Goal: Task Accomplishment & Management: Manage account settings

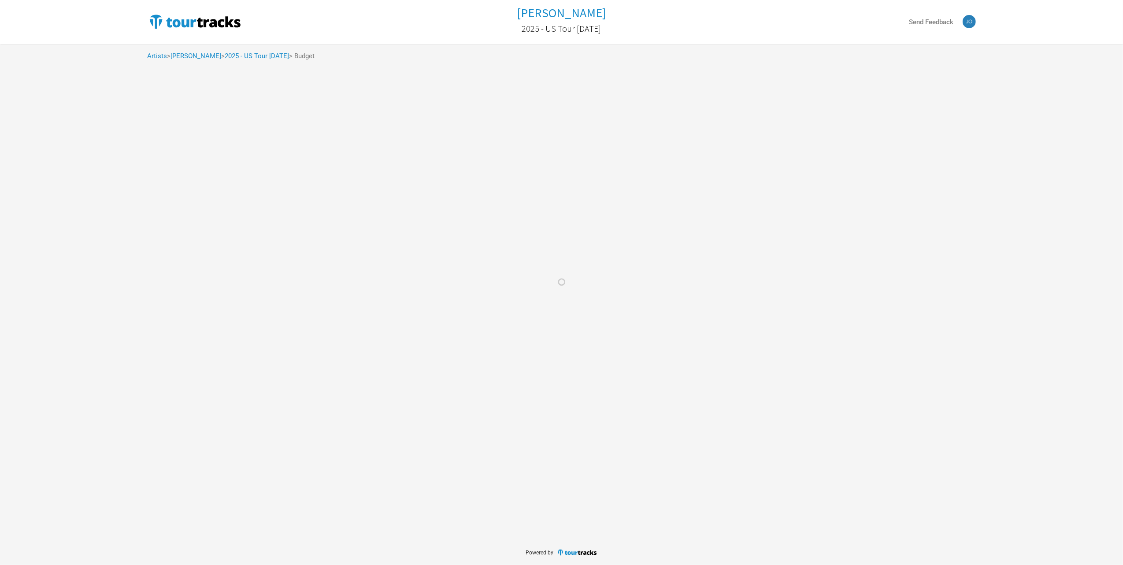
select select "% of Gross"
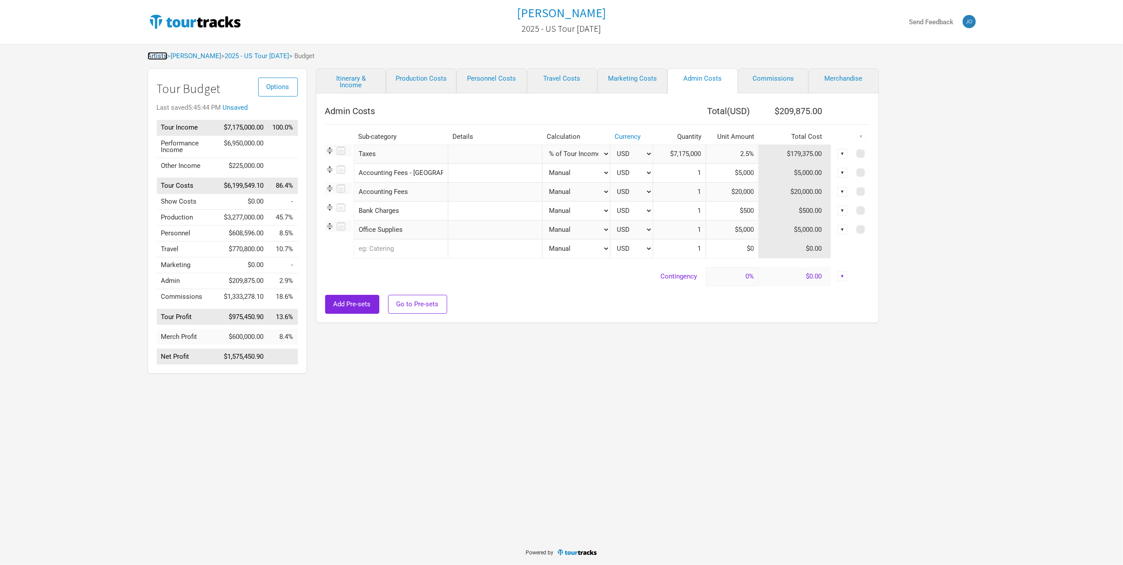
click at [160, 57] on link "Artists" at bounding box center [158, 56] width 20 height 8
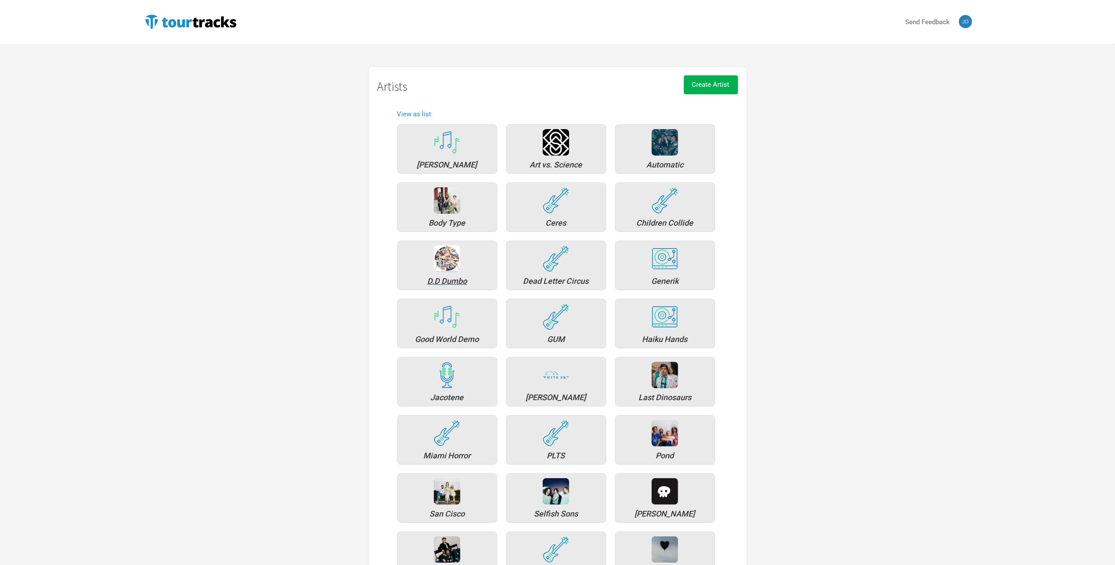
scroll to position [252, 0]
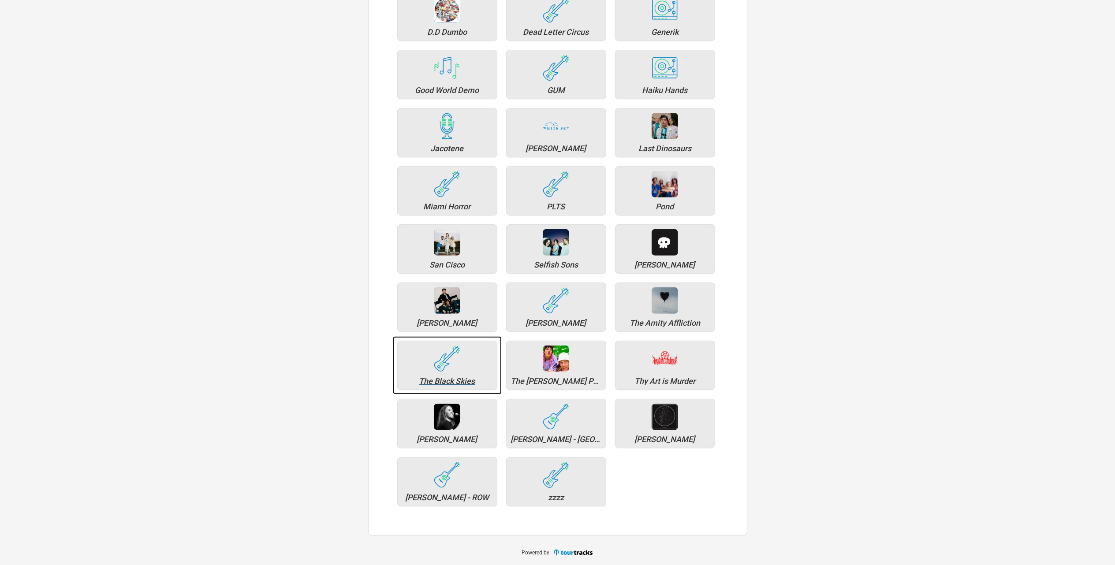
click at [443, 379] on div "The Black Skies" at bounding box center [447, 381] width 90 height 8
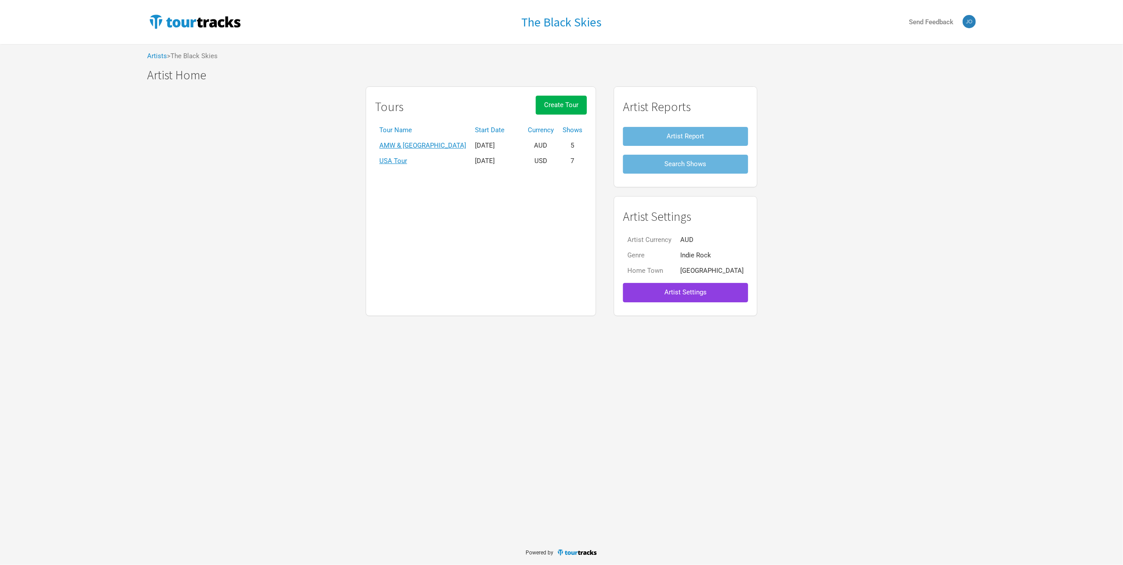
click at [702, 294] on span "Artist Settings" at bounding box center [686, 292] width 42 height 8
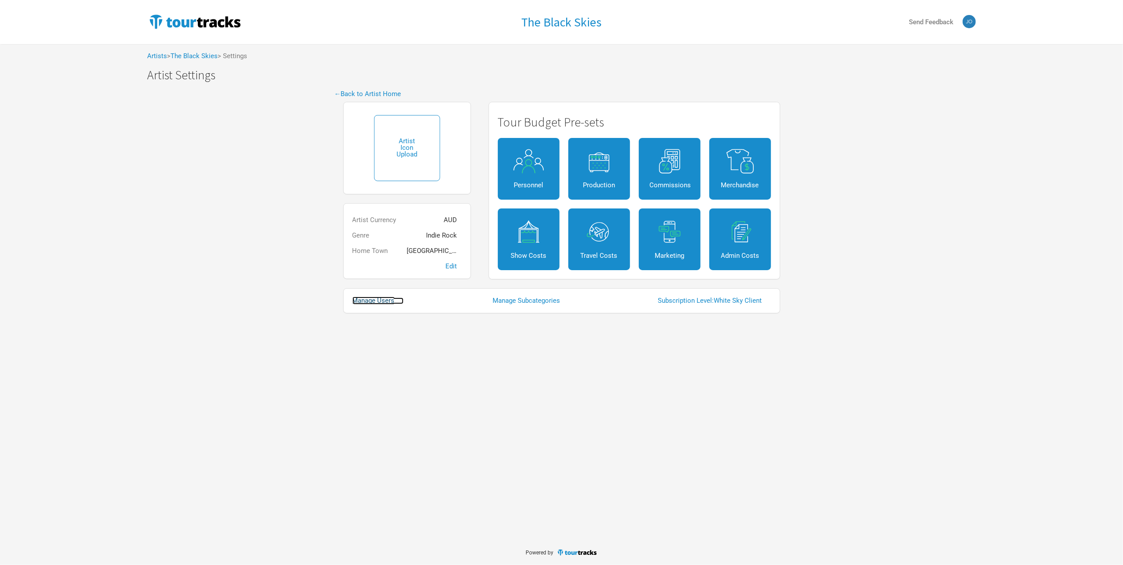
click at [382, 304] on link "Manage Users" at bounding box center [378, 300] width 51 height 7
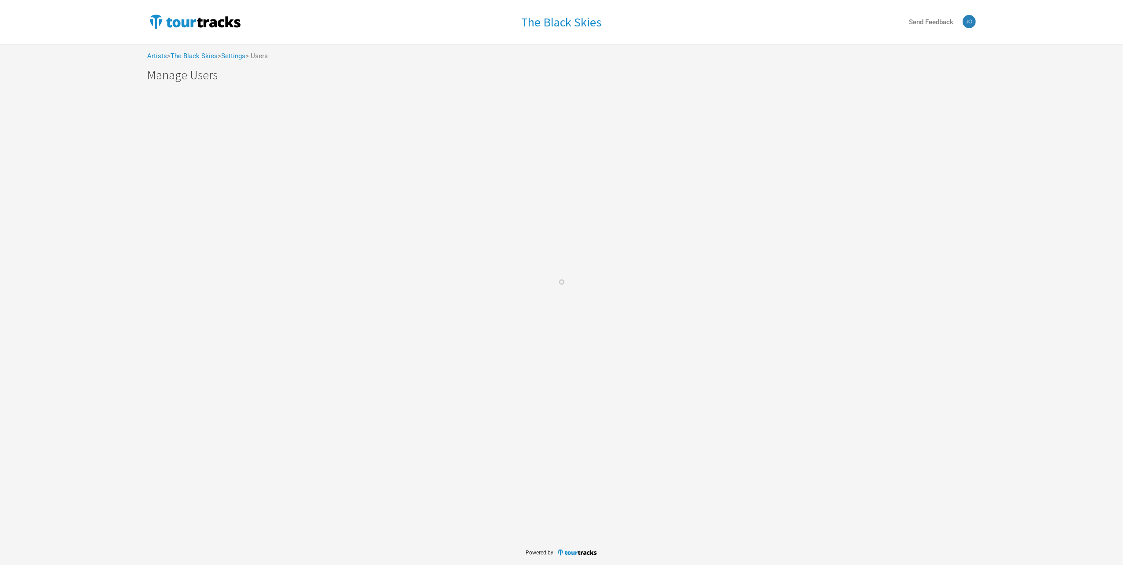
select select "50"
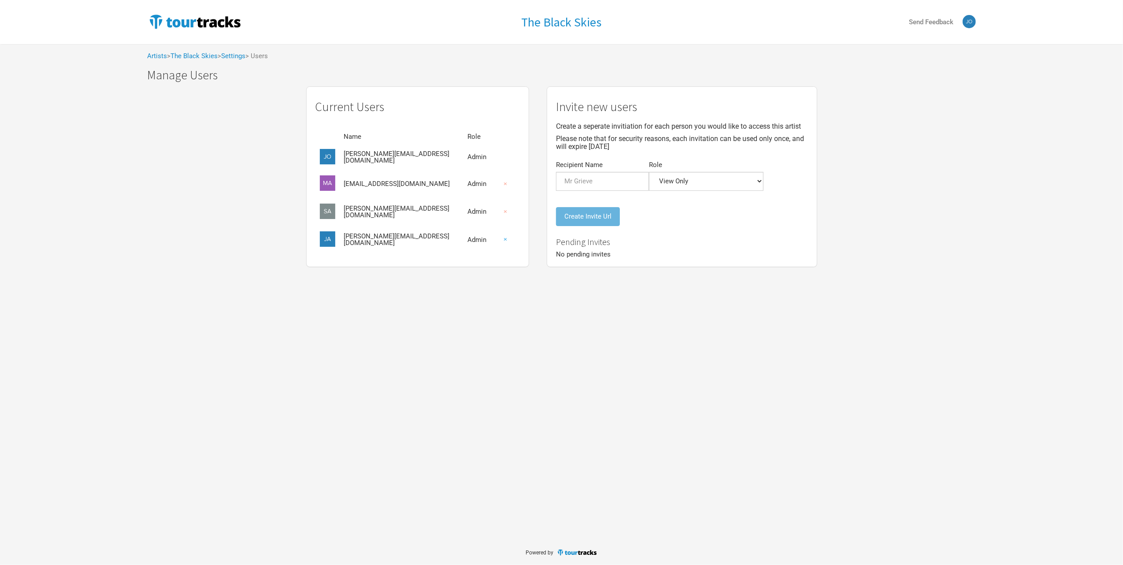
click at [495, 240] on button "×" at bounding box center [505, 239] width 20 height 19
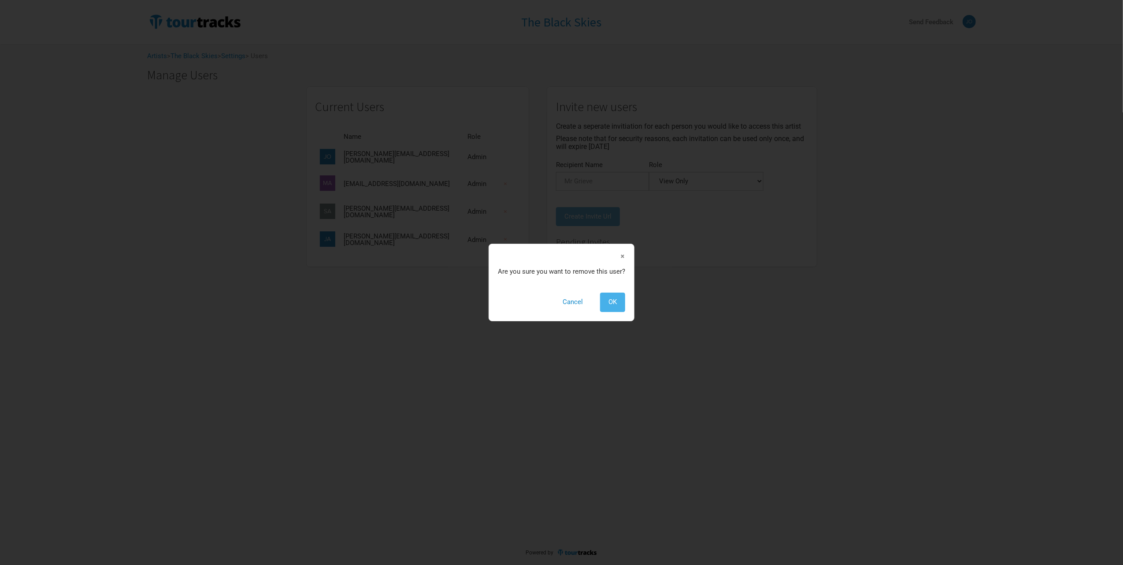
click at [612, 300] on span "OK" at bounding box center [613, 302] width 8 height 8
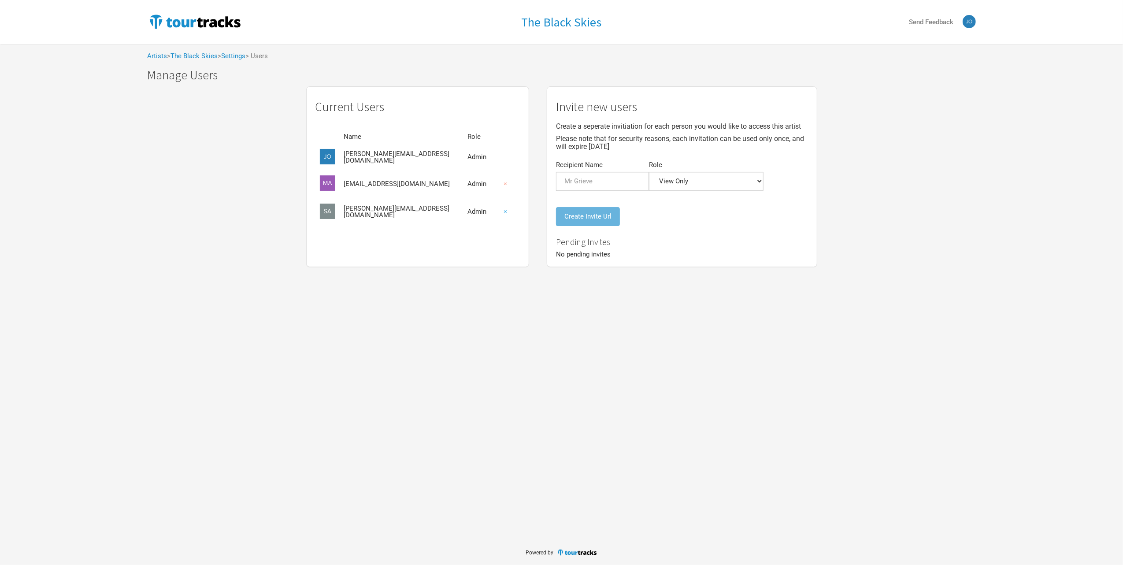
click at [496, 212] on button "×" at bounding box center [505, 211] width 20 height 19
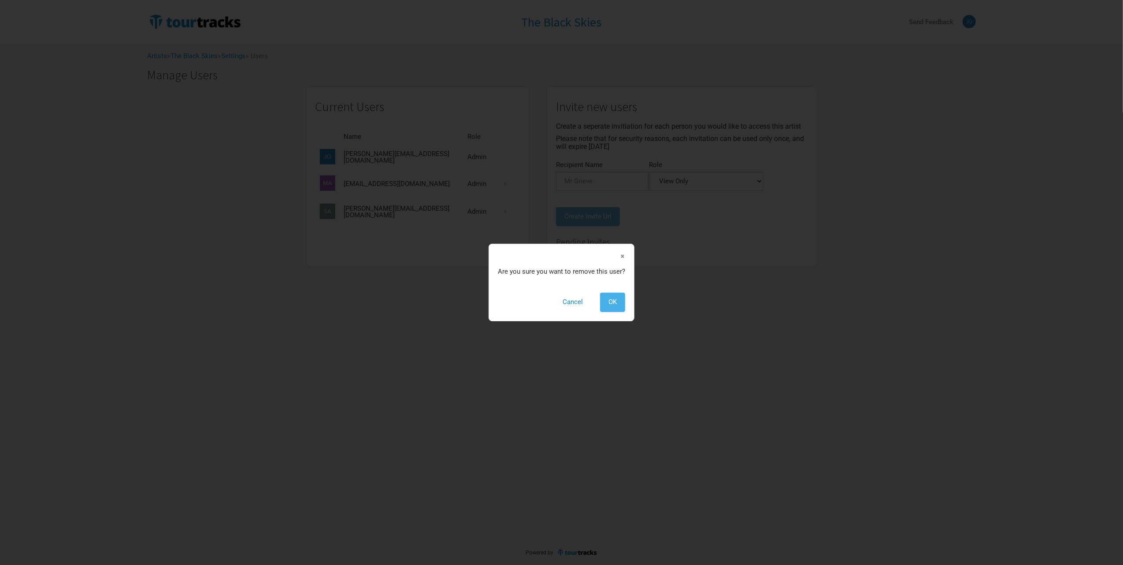
click at [611, 300] on span "OK" at bounding box center [613, 302] width 8 height 8
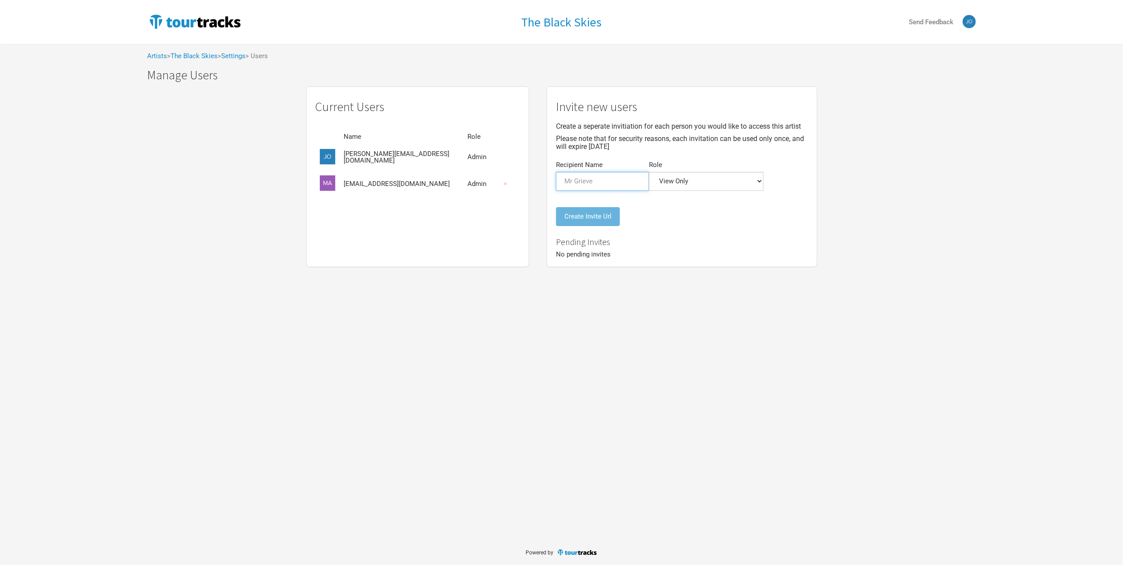
click at [570, 180] on input "Recipient Name" at bounding box center [602, 181] width 93 height 19
paste input "Nicolas Serrao <Nicolas@whitesky.com.au>"
type input "Nicolas Serrao <Nicolas@whitesky.com.au>"
click at [663, 182] on select "Admin Itinerary + Budget + Financials Itinerary Only Budgets Only Financials On…" at bounding box center [706, 181] width 115 height 19
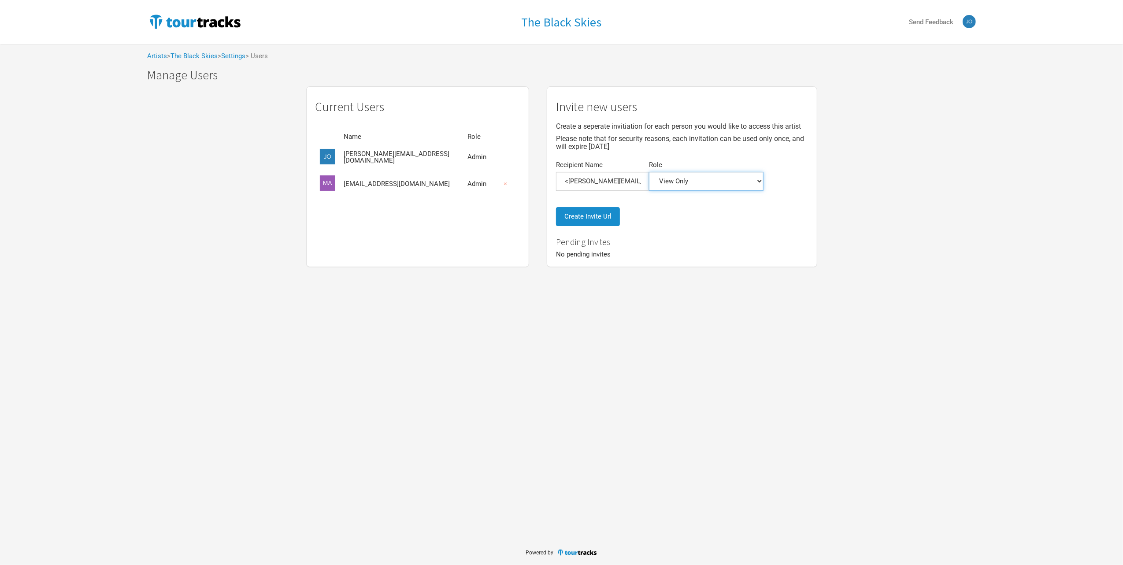
scroll to position [0, 0]
select select "0"
click at [649, 172] on select "Admin Itinerary + Budget + Financials Itinerary Only Budgets Only Financials On…" at bounding box center [706, 181] width 115 height 19
drag, startPoint x: 602, startPoint y: 180, endPoint x: 530, endPoint y: 161, distance: 74.8
click at [530, 161] on div "Current Users Name Role john@whitesky.com.au Admin martinl@whitesky.com.au Admi…" at bounding box center [561, 177] width 529 height 190
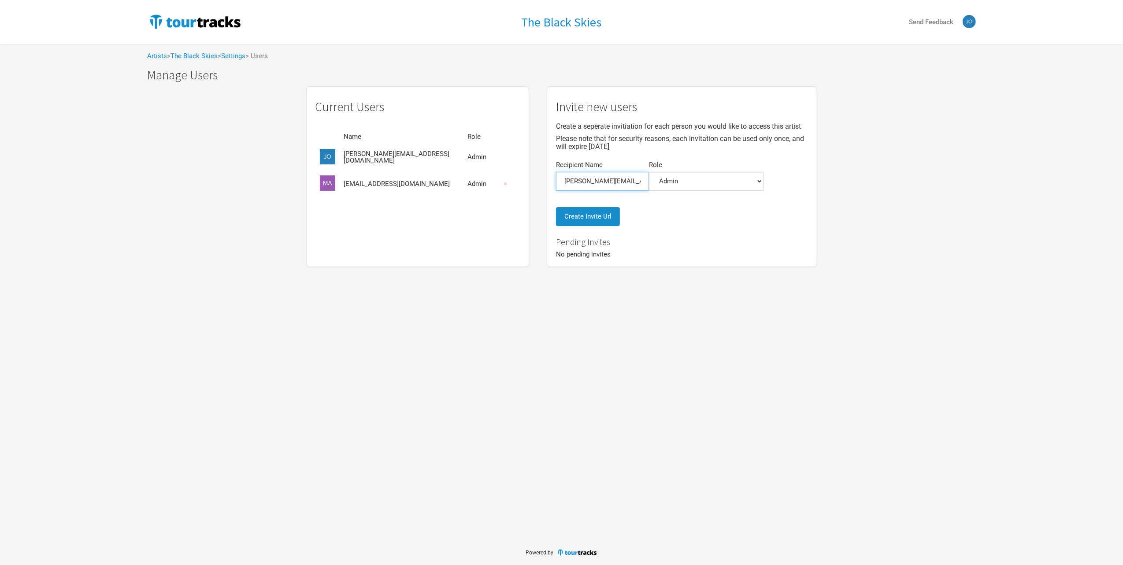
click at [614, 178] on input "Nicolas@whitesky.com.au>" at bounding box center [602, 181] width 93 height 19
click at [600, 177] on input "Nicolas@whitesky.com.a" at bounding box center [602, 181] width 93 height 19
click at [598, 178] on input "Nicolas@whitesky.com.a" at bounding box center [602, 181] width 93 height 19
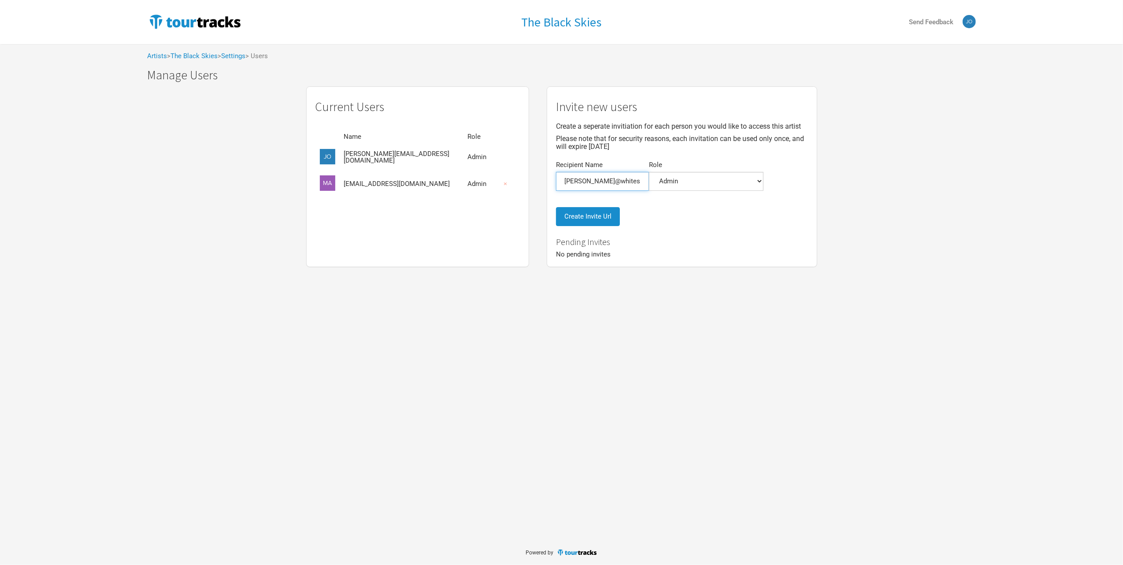
click at [598, 178] on input "Nicolas@whitesky.com.a" at bounding box center [602, 181] width 93 height 19
type input "[PERSON_NAME][EMAIL_ADDRESS][DOMAIN_NAME]"
click at [586, 219] on button "Create Invite Url" at bounding box center [588, 216] width 64 height 19
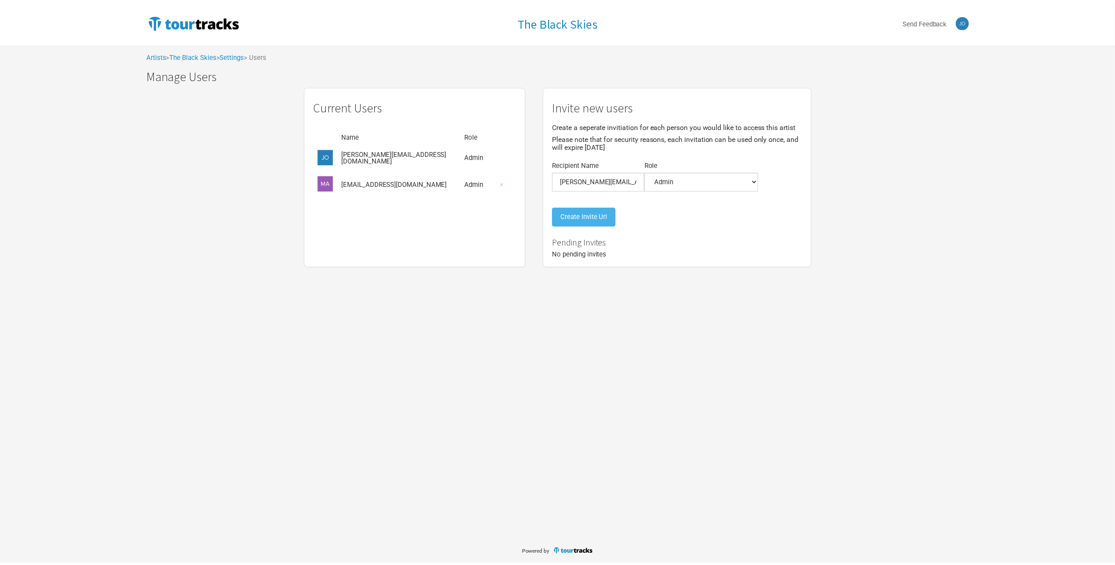
scroll to position [0, 0]
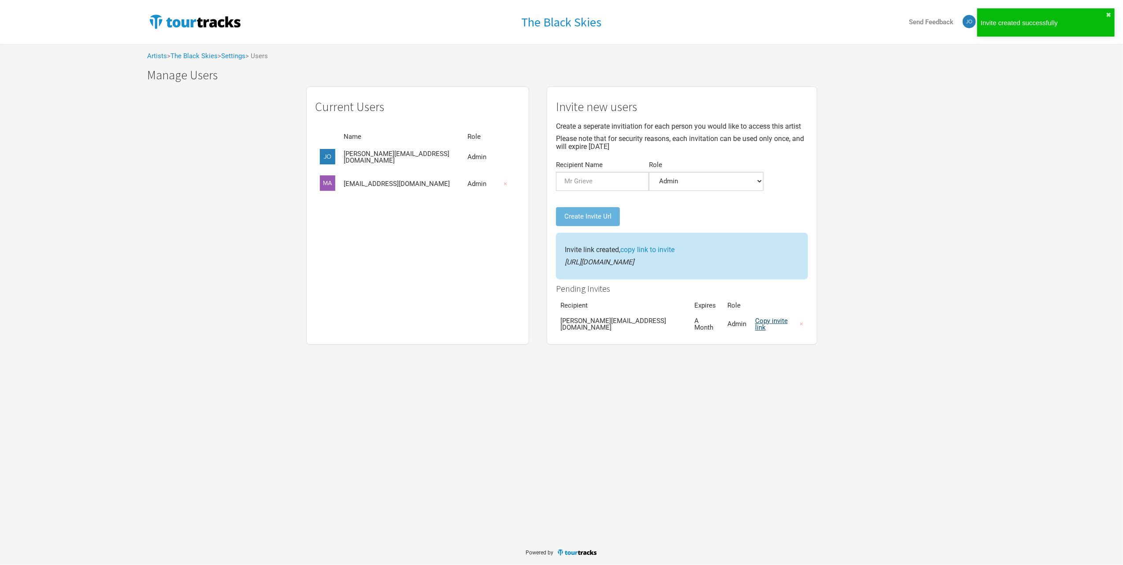
click at [755, 324] on link "Copy invite link" at bounding box center [771, 324] width 33 height 15
click at [158, 57] on link "Artists" at bounding box center [158, 56] width 20 height 8
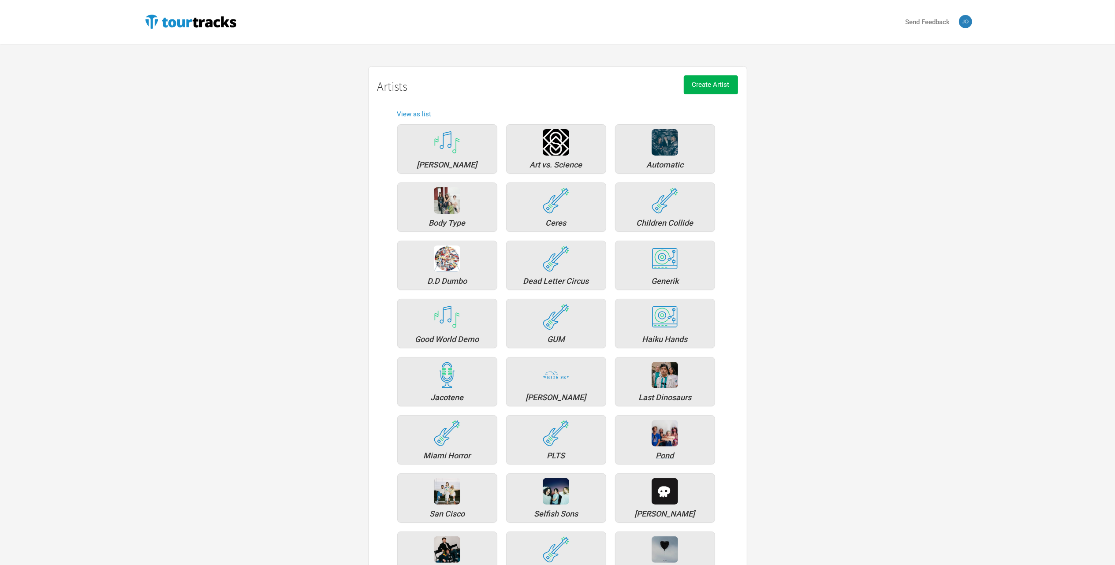
scroll to position [252, 0]
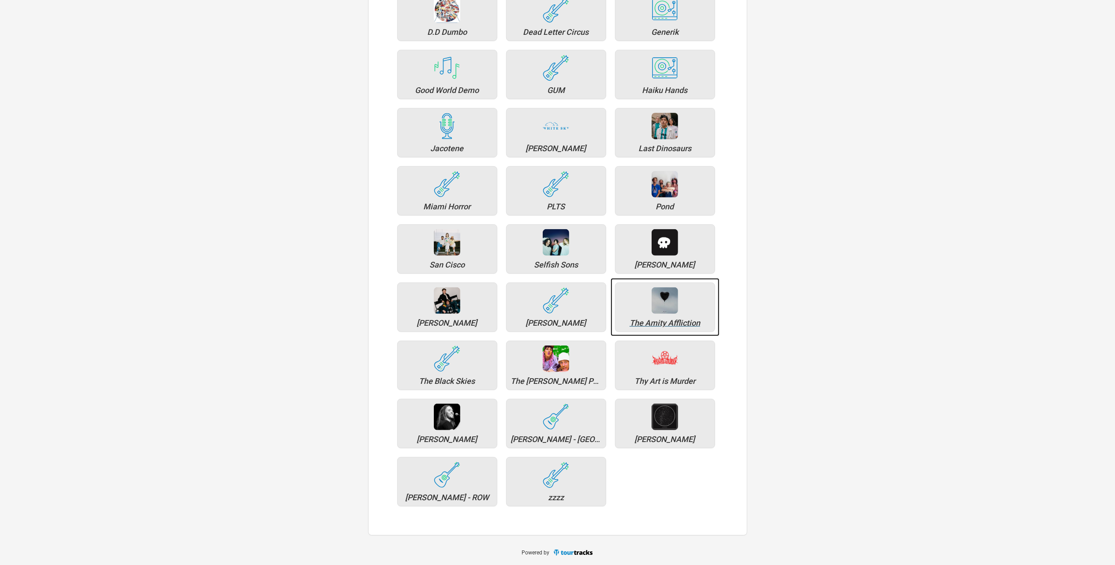
click at [662, 319] on div "The Amity Affliction" at bounding box center [665, 323] width 90 height 8
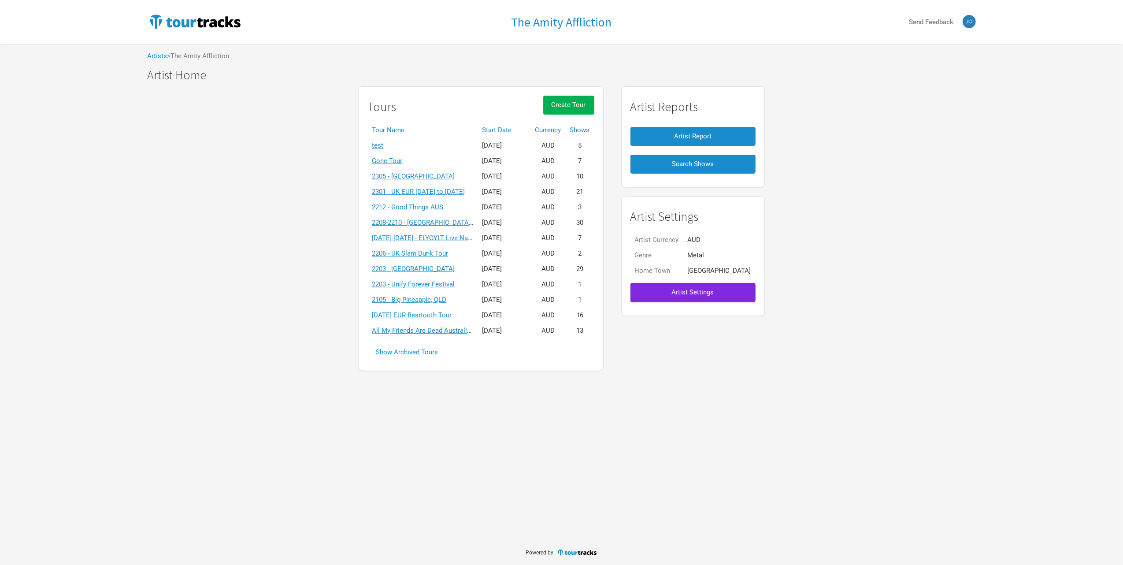
click at [510, 127] on th "Start Date" at bounding box center [504, 130] width 53 height 15
click at [514, 127] on th "Start Date ▼" at bounding box center [504, 130] width 53 height 15
click at [403, 147] on link "Gone Tour" at bounding box center [387, 145] width 30 height 8
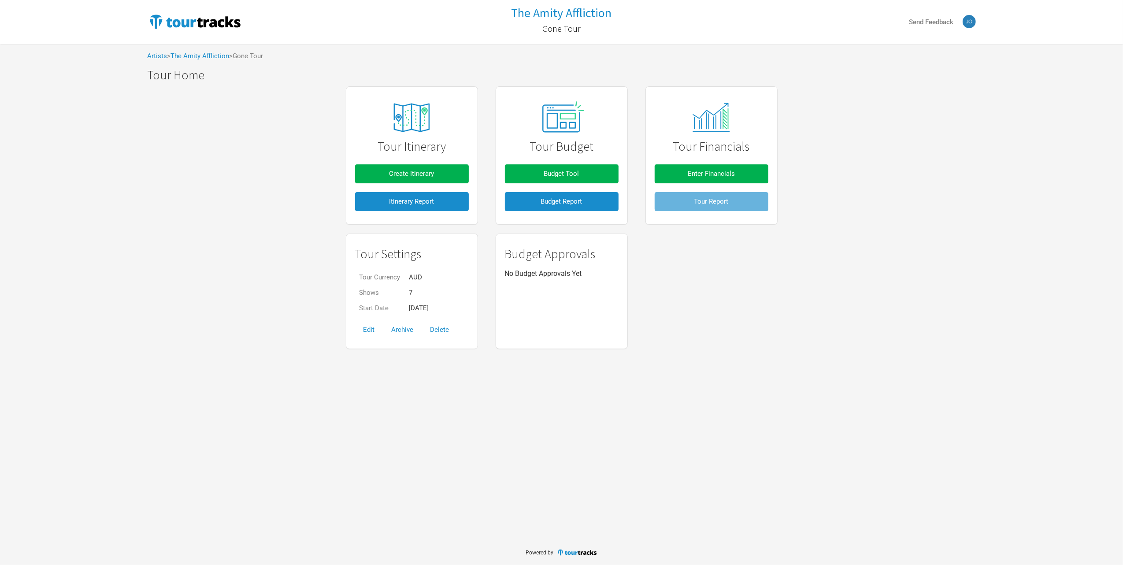
click at [195, 63] on div "Artists > The Amity Affliction > Gone Tour" at bounding box center [562, 56] width 846 height 24
click at [202, 54] on link "The Amity Affliction" at bounding box center [200, 56] width 59 height 8
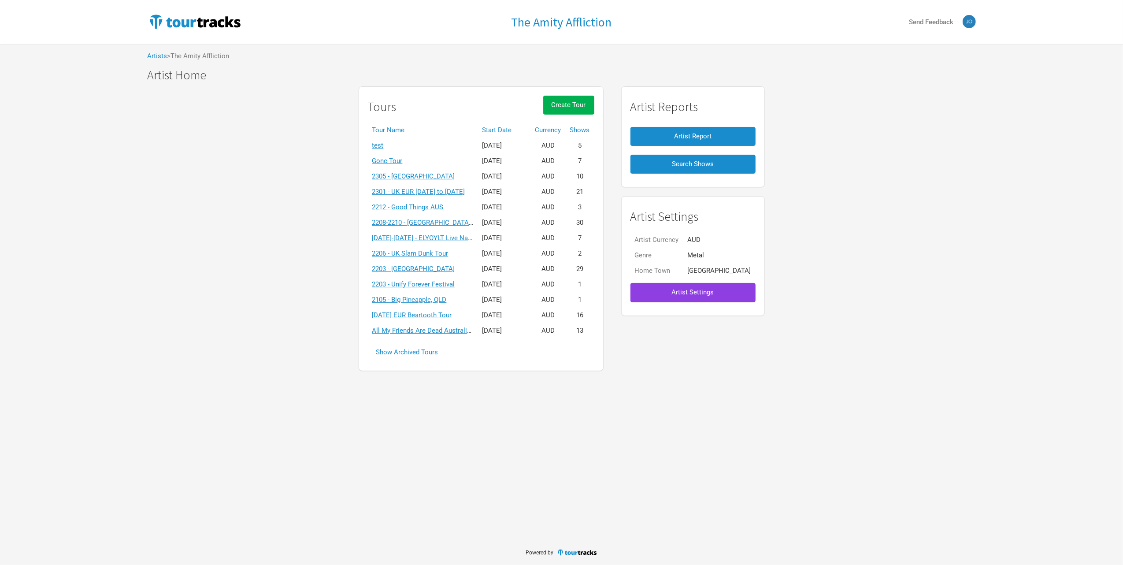
click at [683, 290] on span "Artist Settings" at bounding box center [693, 292] width 42 height 8
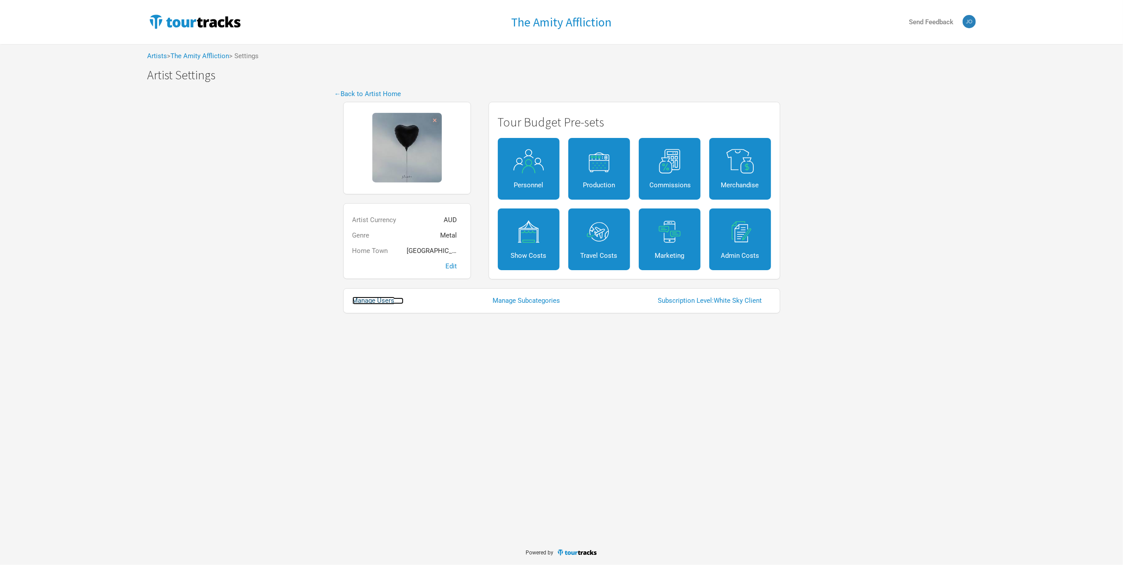
click at [392, 299] on link "Manage Users" at bounding box center [378, 300] width 51 height 7
select select "50"
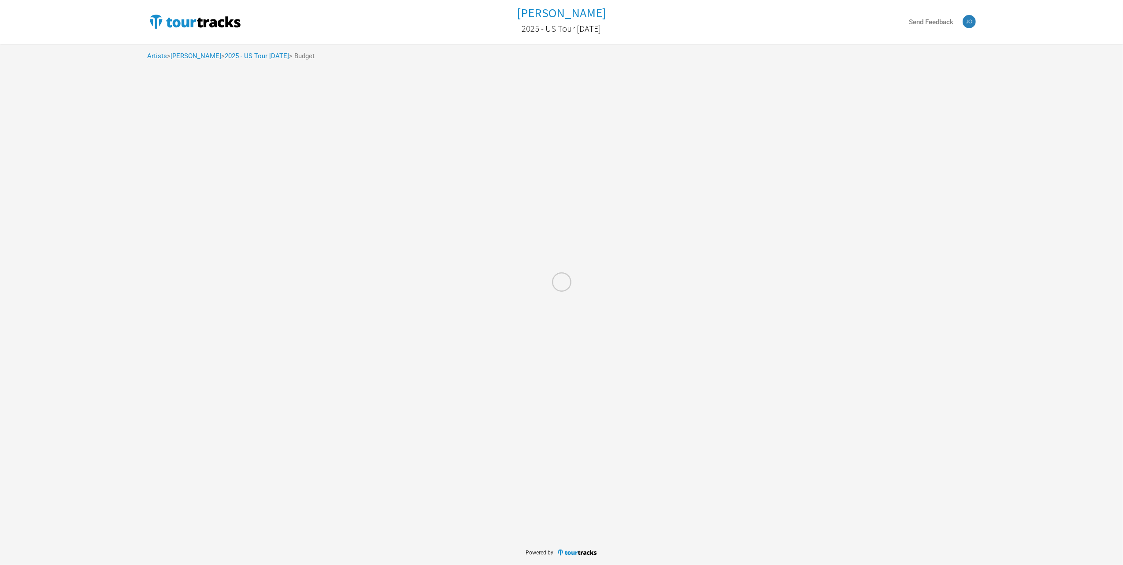
click at [153, 22] on div at bounding box center [561, 282] width 1123 height 565
select select "% of Gross"
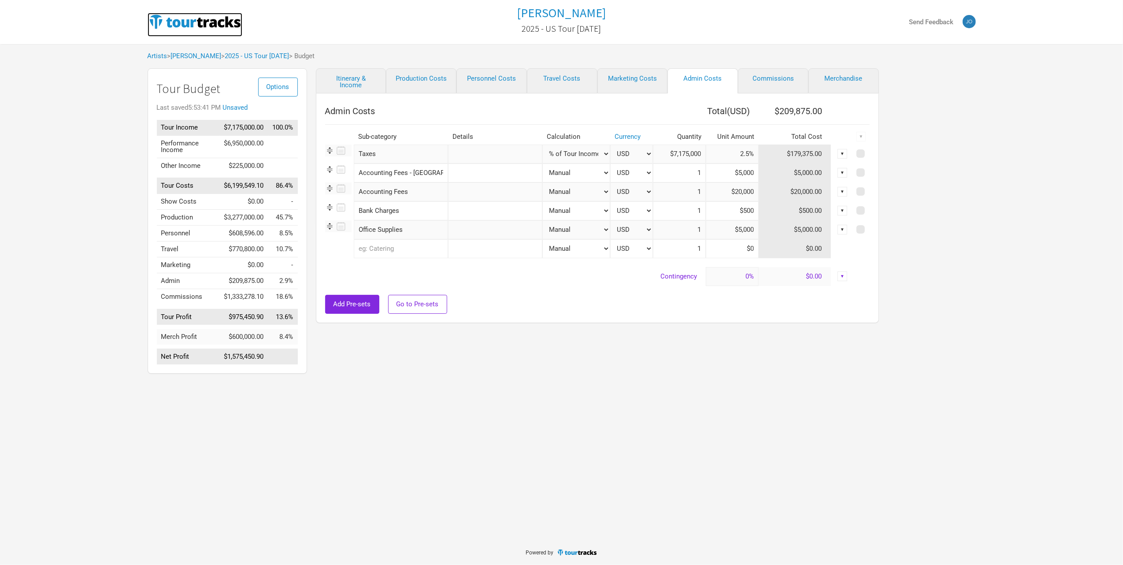
click at [153, 22] on img at bounding box center [195, 22] width 95 height 18
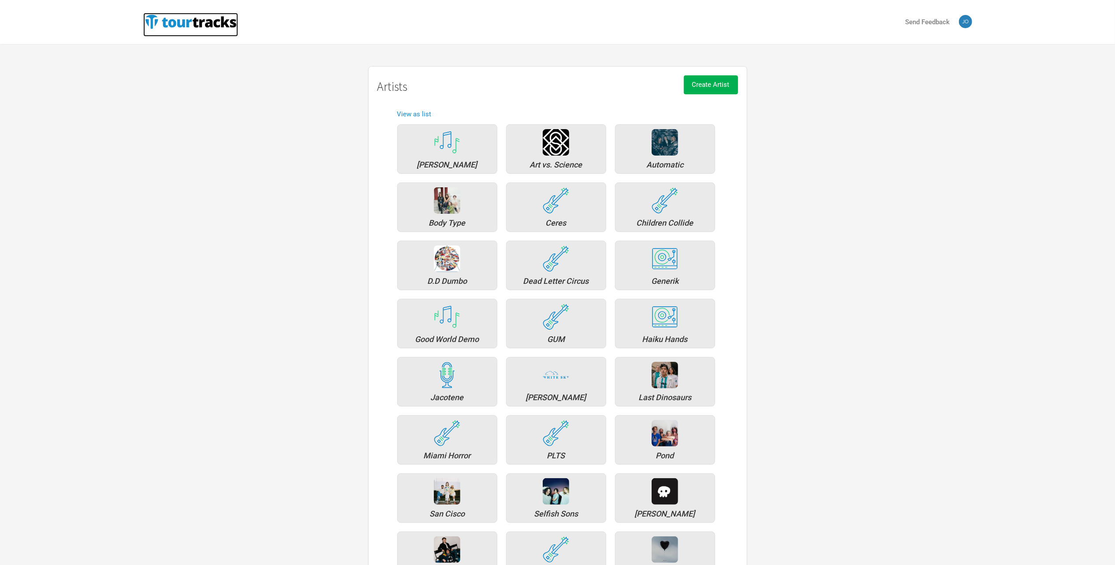
scroll to position [252, 0]
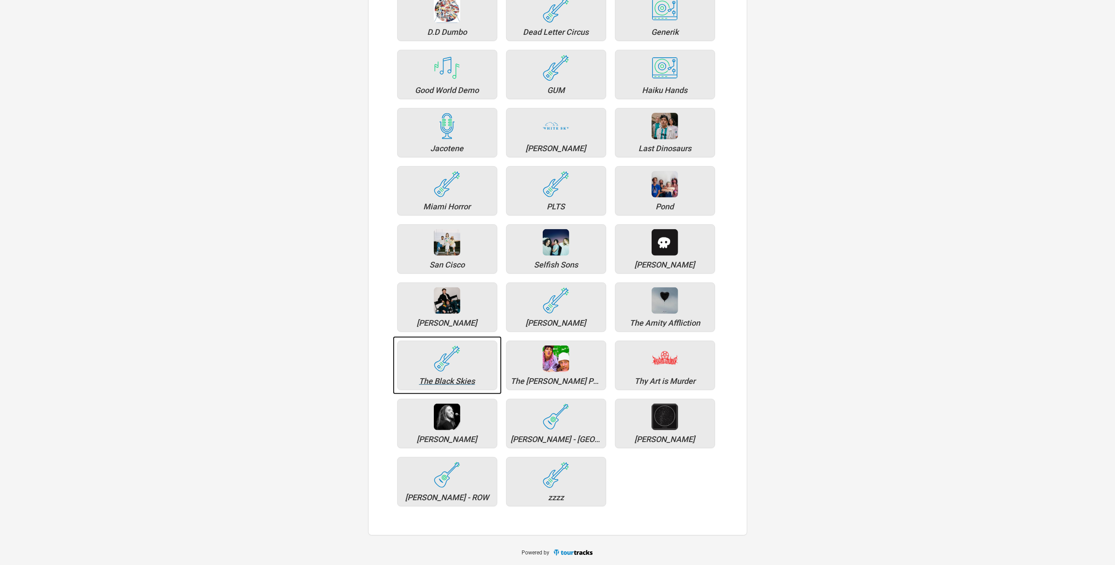
click at [446, 375] on div "The Black Skies" at bounding box center [447, 365] width 100 height 49
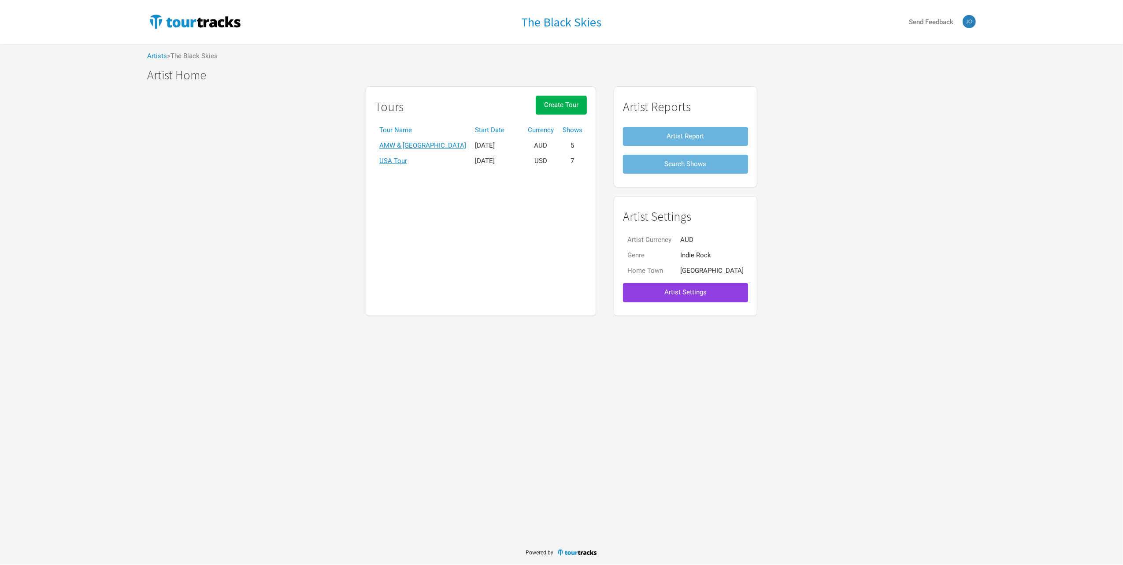
click at [686, 296] on span "Artist Settings" at bounding box center [686, 292] width 42 height 8
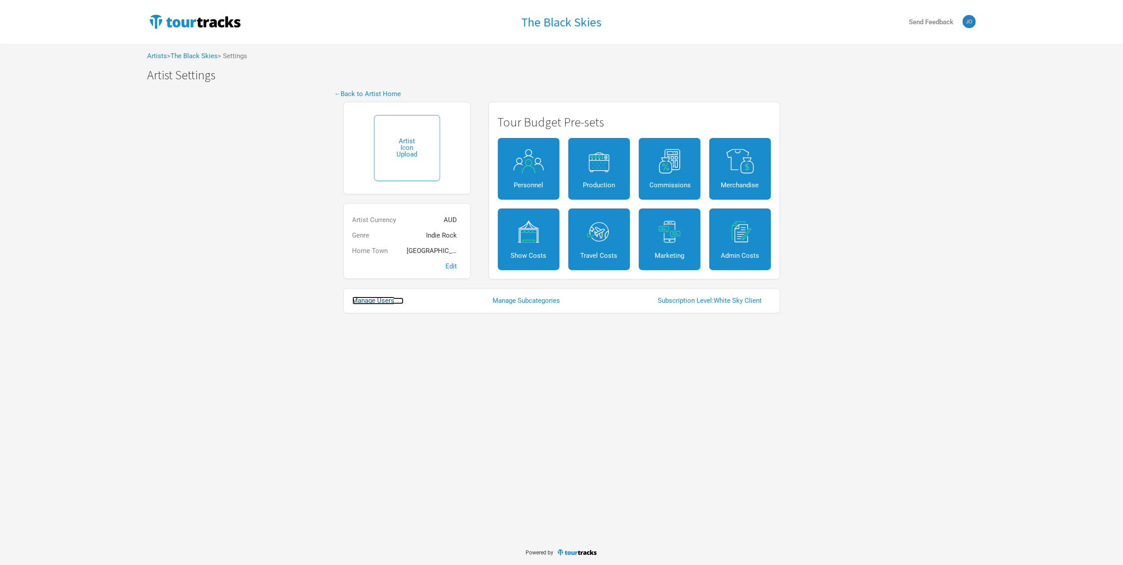
click at [379, 302] on link "Manage Users" at bounding box center [378, 300] width 51 height 7
select select "50"
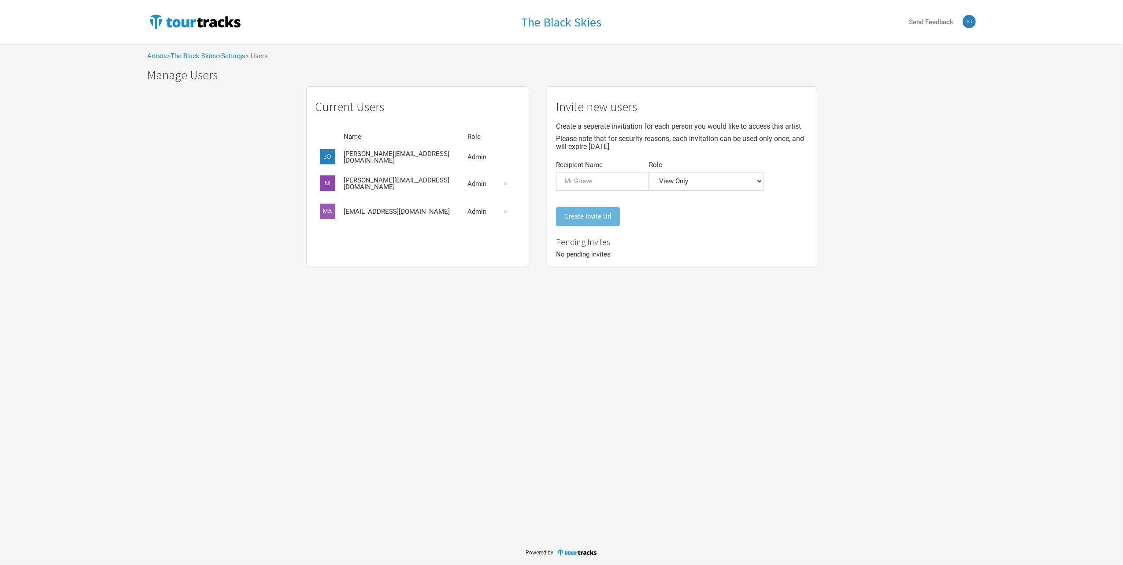
click at [418, 212] on td "[EMAIL_ADDRESS][DOMAIN_NAME]" at bounding box center [402, 212] width 124 height 28
click at [666, 185] on select "Admin Itinerary + Budget + Financials Itinerary Only Budgets Only Financials On…" at bounding box center [706, 181] width 115 height 19
click at [273, 106] on div "Current Users Name Role [PERSON_NAME][EMAIL_ADDRESS][DOMAIN_NAME] Admin [PERSON…" at bounding box center [562, 177] width 846 height 190
click at [246, 55] on link "Settings" at bounding box center [234, 56] width 24 height 8
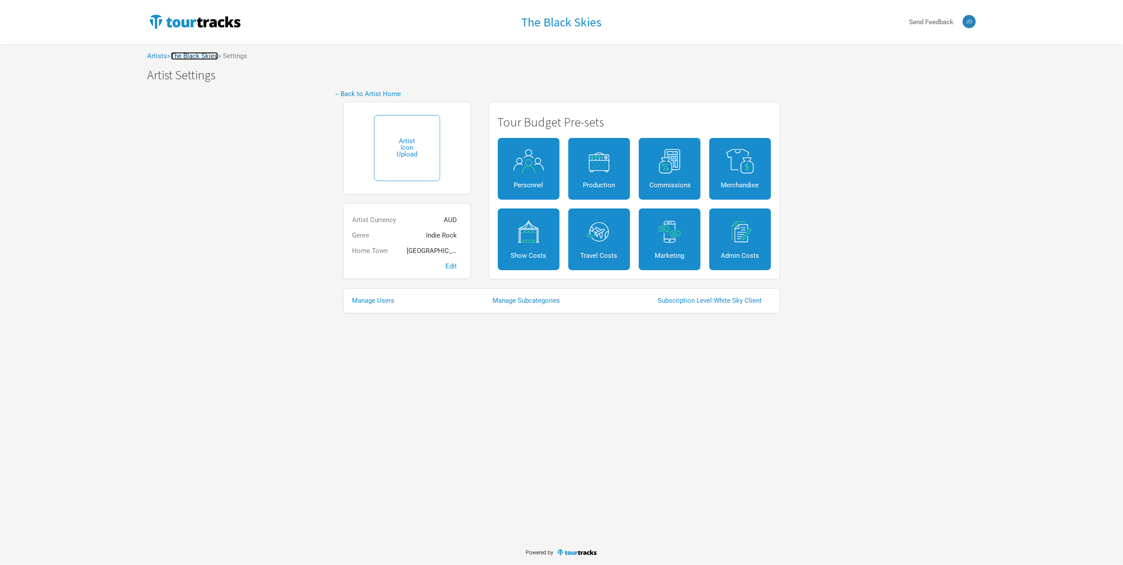
click at [193, 52] on link "The Black Skies" at bounding box center [194, 56] width 47 height 8
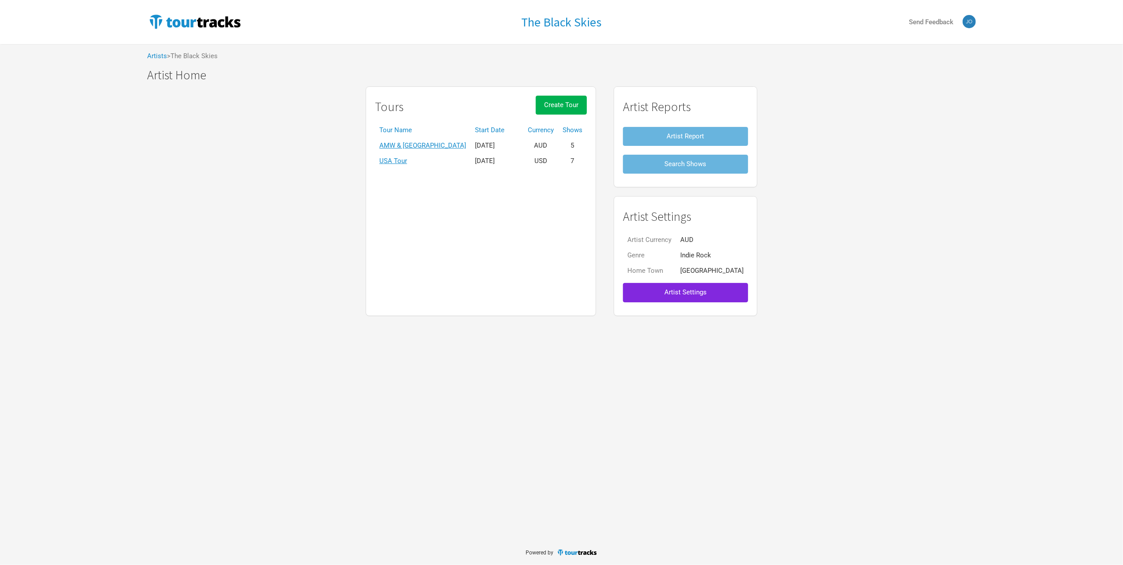
click at [156, 48] on div "Artists > The Black Skies" at bounding box center [562, 56] width 846 height 24
click at [154, 50] on div "Artists > The Black Skies" at bounding box center [562, 56] width 846 height 24
click at [152, 53] on link "Artists" at bounding box center [158, 56] width 20 height 8
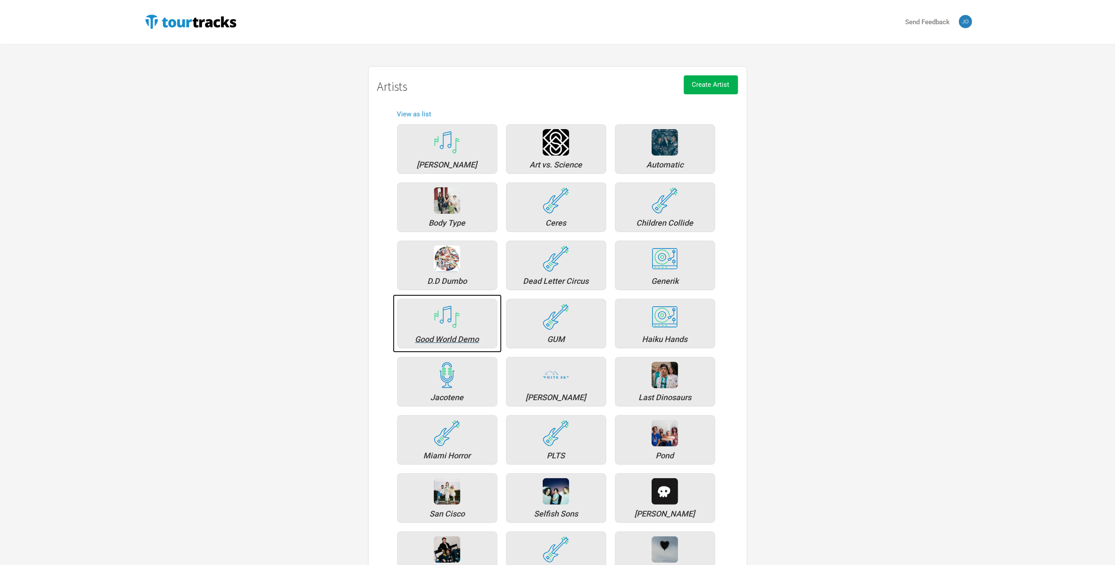
click at [452, 340] on div "Good World Demo" at bounding box center [447, 339] width 90 height 8
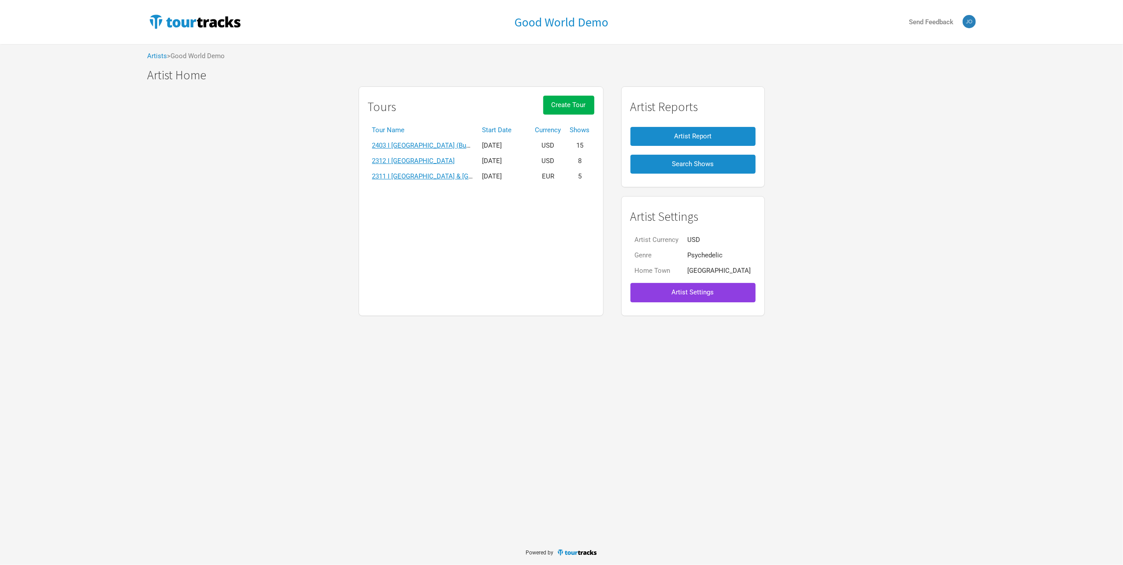
click at [680, 295] on span "Artist Settings" at bounding box center [693, 292] width 42 height 8
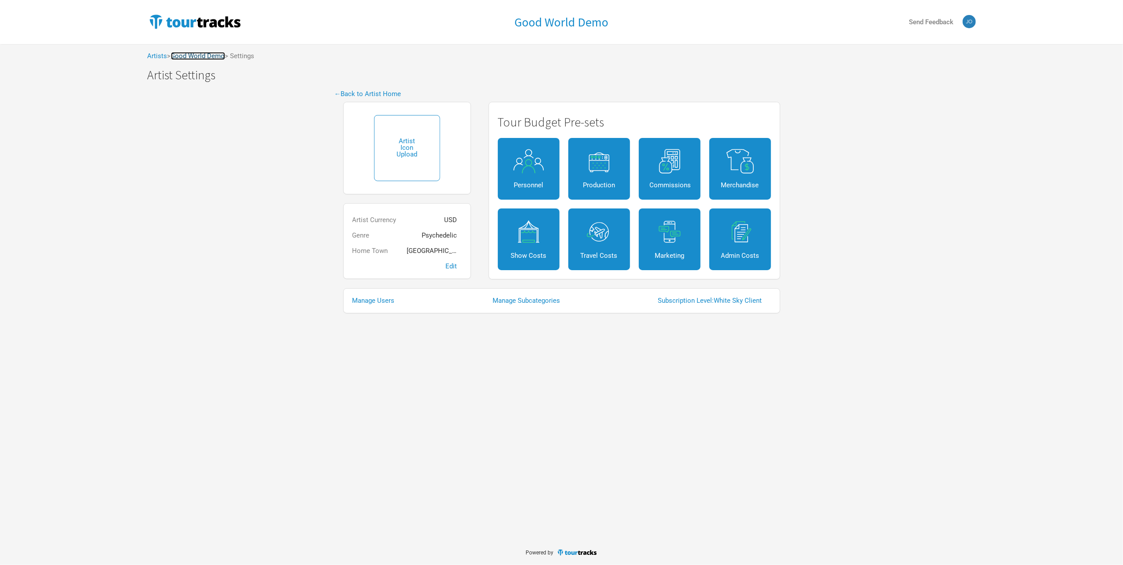
click at [191, 56] on link "Good World Demo" at bounding box center [198, 56] width 54 height 8
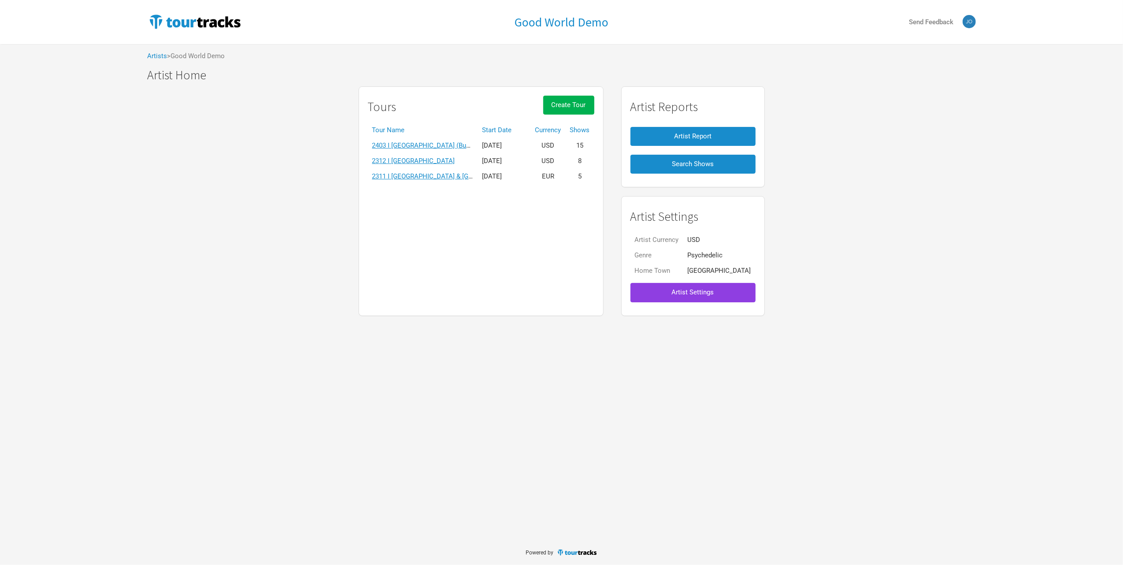
click at [672, 290] on span "Artist Settings" at bounding box center [693, 292] width 42 height 8
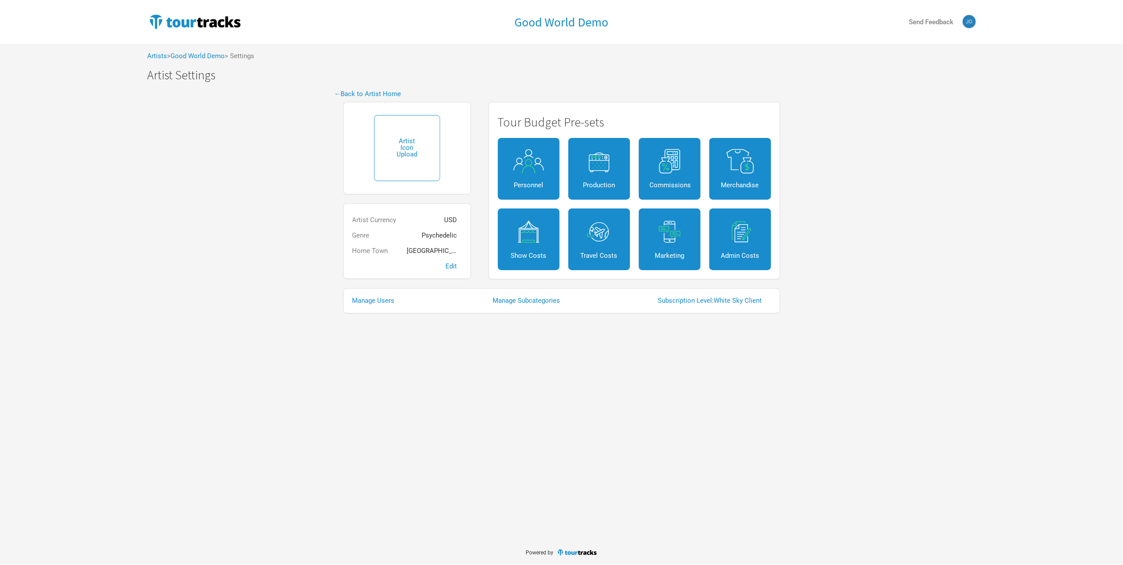
click at [375, 307] on div "Manage Users Manage Subcategories Subscription Level: White Sky Client" at bounding box center [561, 300] width 437 height 25
click at [375, 298] on link "Manage Users" at bounding box center [378, 300] width 51 height 7
select select "50"
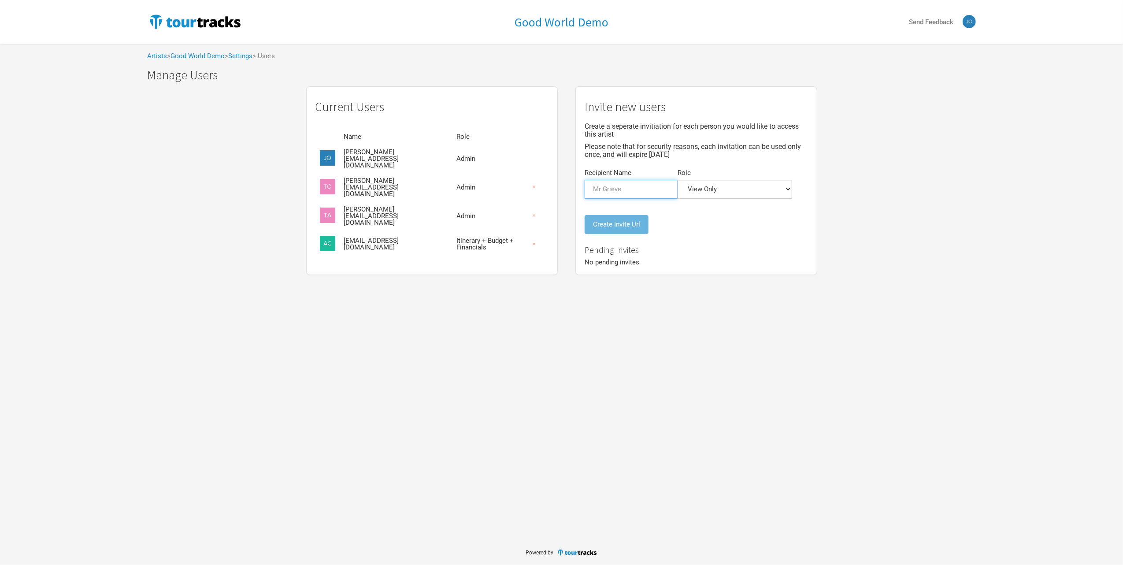
click at [608, 180] on input "Recipient Name" at bounding box center [631, 189] width 93 height 19
type input "[PERSON_NAME][EMAIL_ADDRESS][DOMAIN_NAME]"
click at [678, 184] on select "Admin Itinerary + Budget + Financials Itinerary Only Budgets Only Financials On…" at bounding box center [735, 189] width 115 height 19
select select "0"
click at [678, 180] on select "Admin Itinerary + Budget + Financials Itinerary Only Budgets Only Financials On…" at bounding box center [735, 189] width 115 height 19
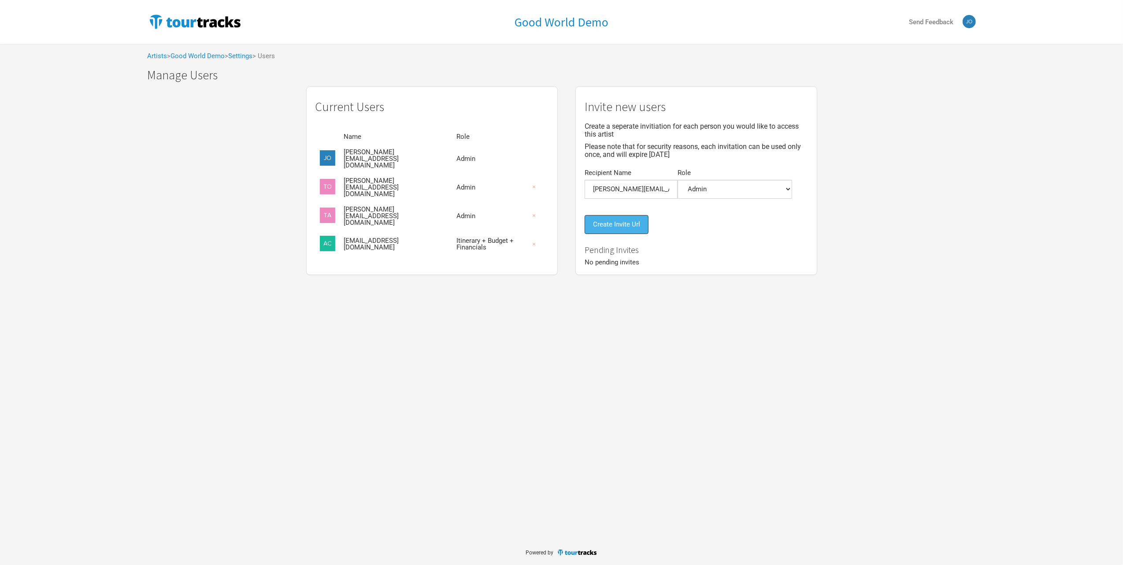
click at [592, 215] on button "Create Invite Url" at bounding box center [617, 224] width 64 height 19
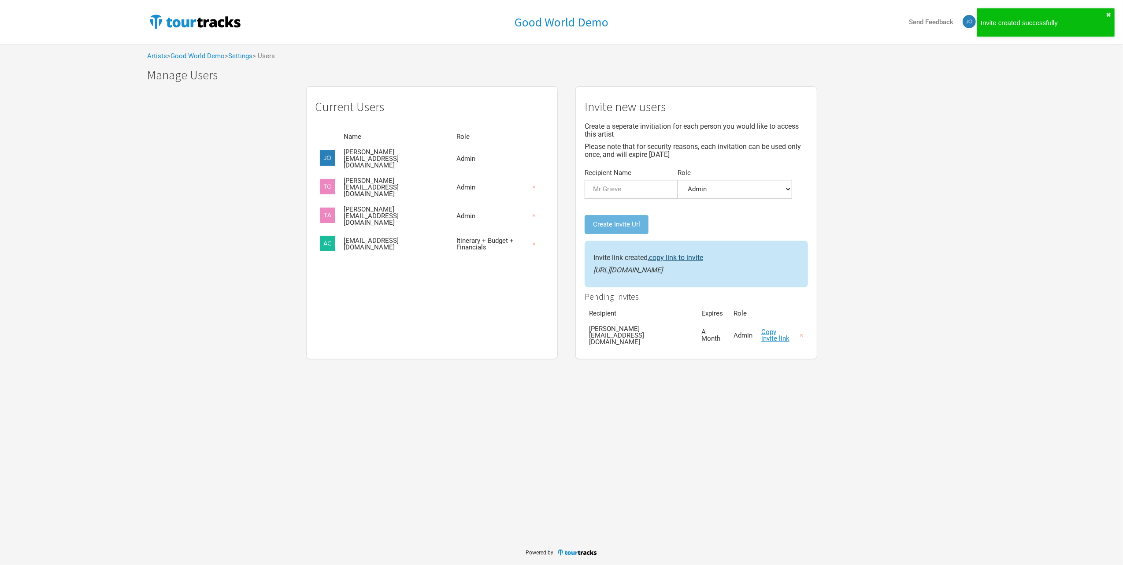
click at [649, 253] on link "copy link to invite" at bounding box center [676, 257] width 54 height 8
click at [213, 55] on link "Good World Demo" at bounding box center [198, 56] width 54 height 8
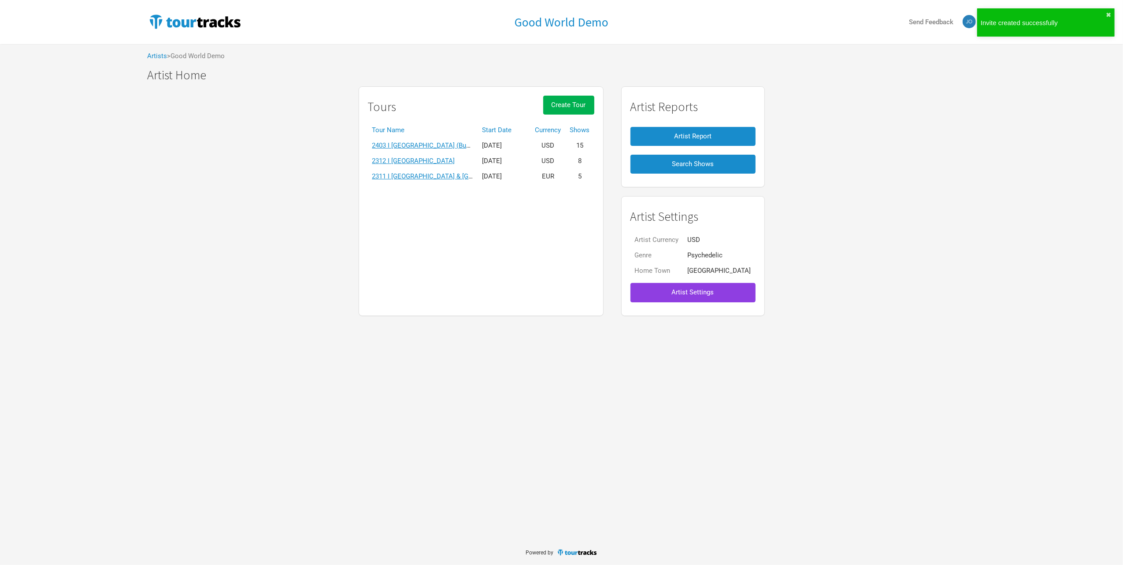
click at [702, 296] on span "Artist Settings" at bounding box center [693, 292] width 42 height 8
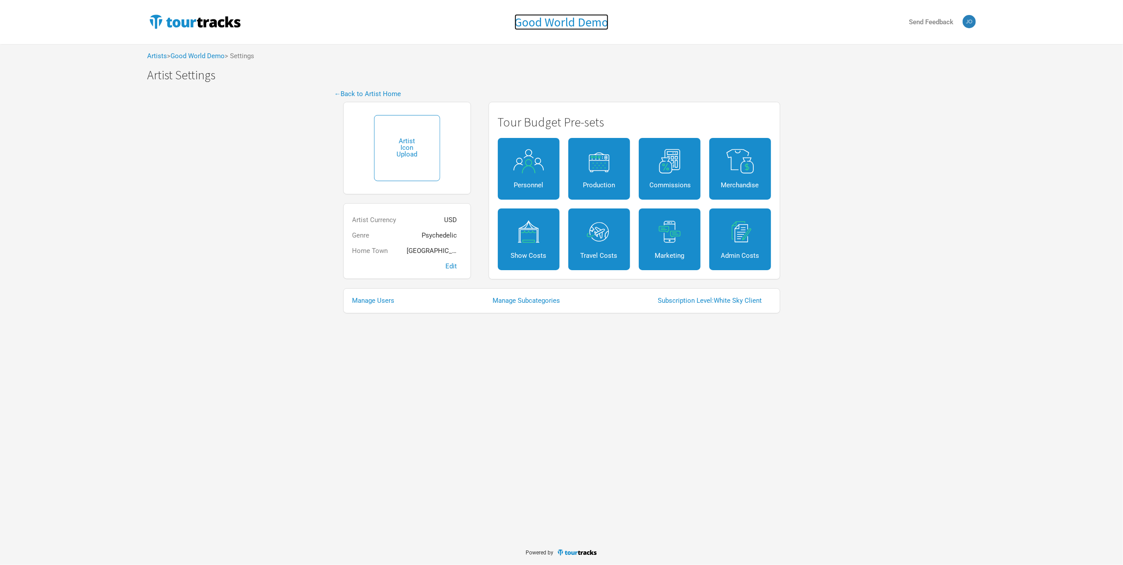
click at [561, 22] on h1 "Good World Demo" at bounding box center [562, 22] width 94 height 16
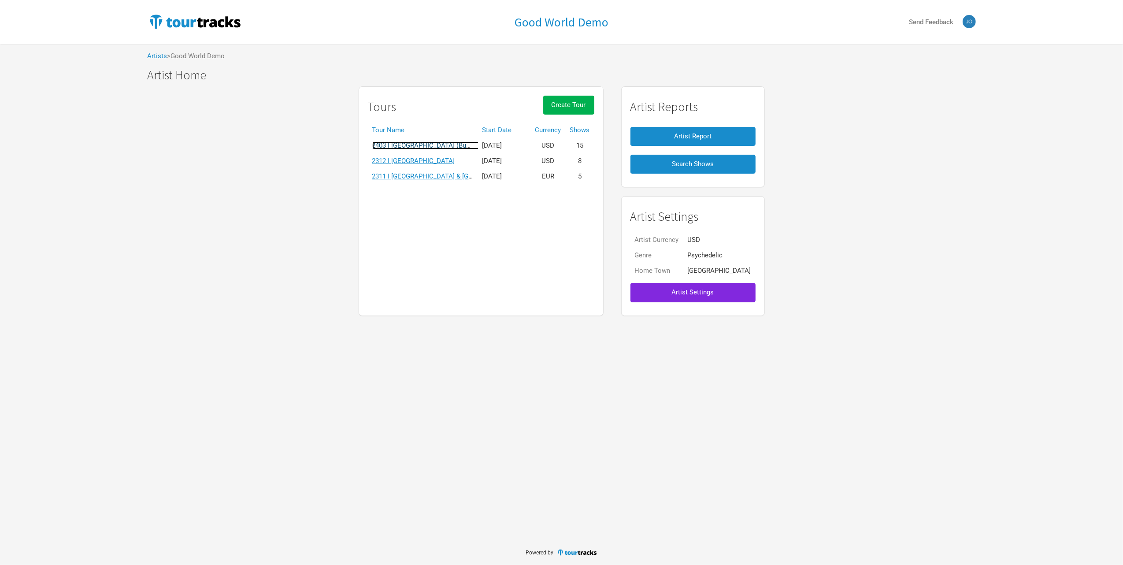
click at [465, 146] on link "2403 I [GEOGRAPHIC_DATA] (Budget)" at bounding box center [426, 145] width 109 height 8
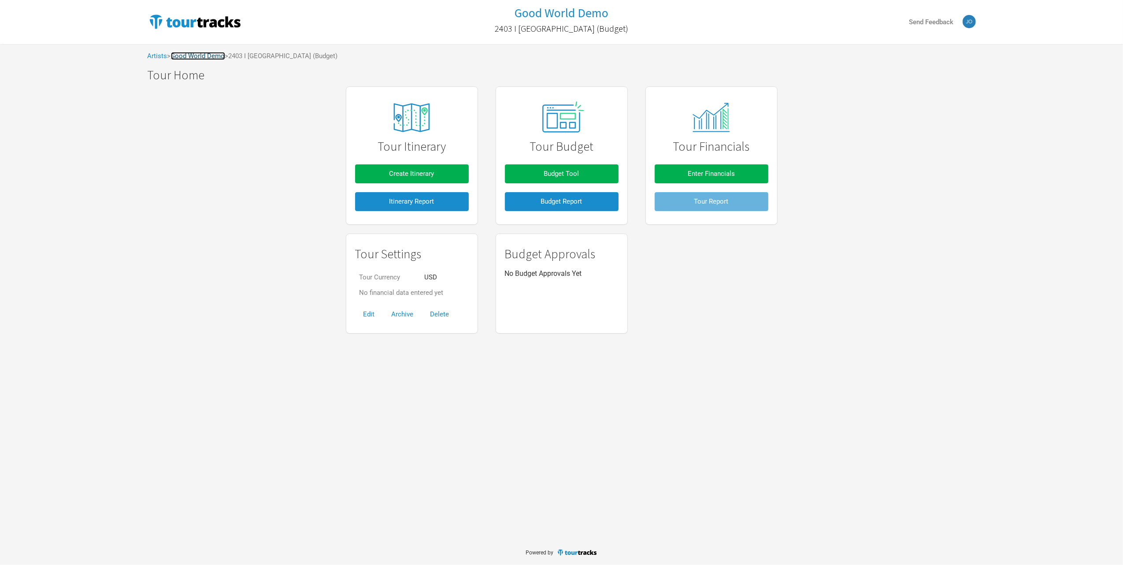
click at [210, 55] on link "Good World Demo" at bounding box center [198, 56] width 54 height 8
